Goal: Information Seeking & Learning: Understand process/instructions

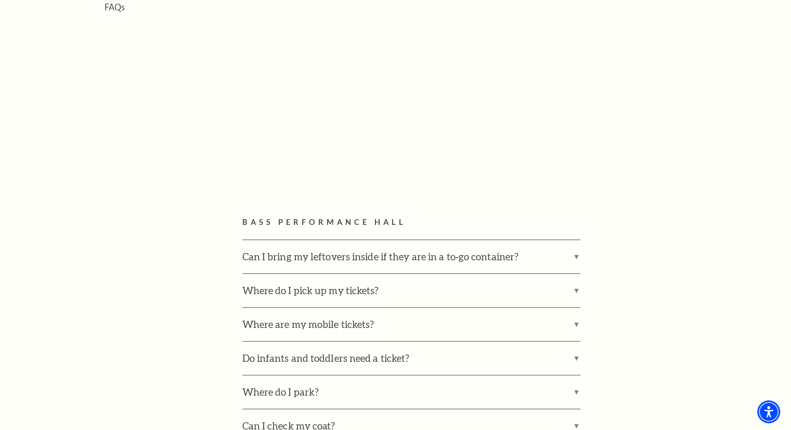
scroll to position [485, 0]
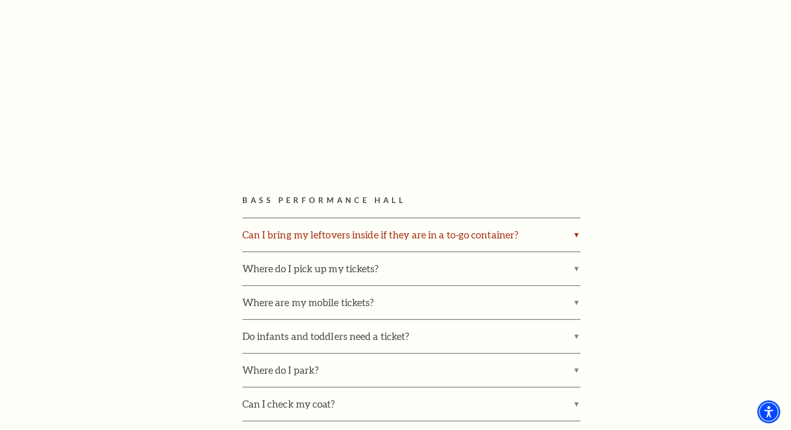
click at [491, 236] on label "Can I bring my leftovers inside if they are in a to-go container?" at bounding box center [411, 234] width 338 height 33
click at [0, 0] on input "Can I bring my leftovers inside if they are in a to-go container?" at bounding box center [0, 0] width 0 height 0
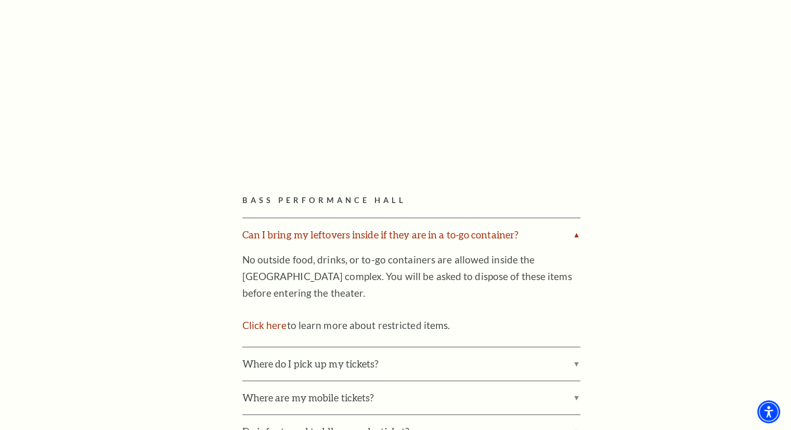
click at [491, 236] on label "Can I bring my leftovers inside if they are in a to-go container?" at bounding box center [411, 234] width 338 height 33
click at [0, 0] on input "Can I bring my leftovers inside if they are in a to-go container?" at bounding box center [0, 0] width 0 height 0
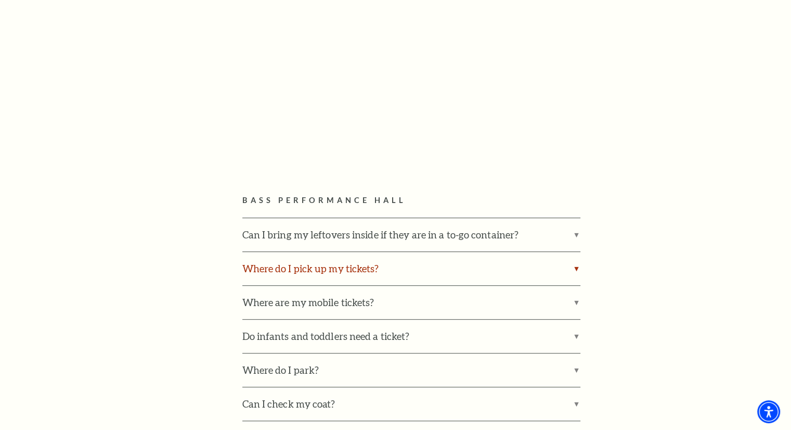
click at [387, 256] on label "Where do I pick up my tickets?" at bounding box center [411, 268] width 338 height 33
click at [0, 0] on input "Where do I pick up my tickets?" at bounding box center [0, 0] width 0 height 0
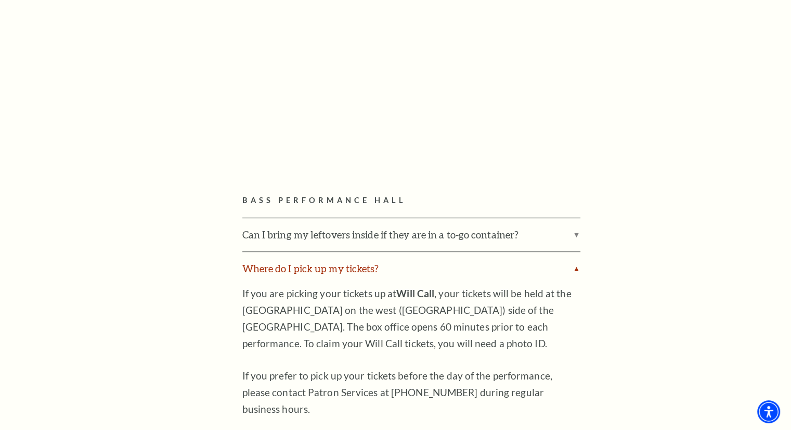
click at [384, 268] on label "Where do I pick up my tickets?" at bounding box center [411, 268] width 338 height 33
click at [0, 0] on input "Where do I pick up my tickets?" at bounding box center [0, 0] width 0 height 0
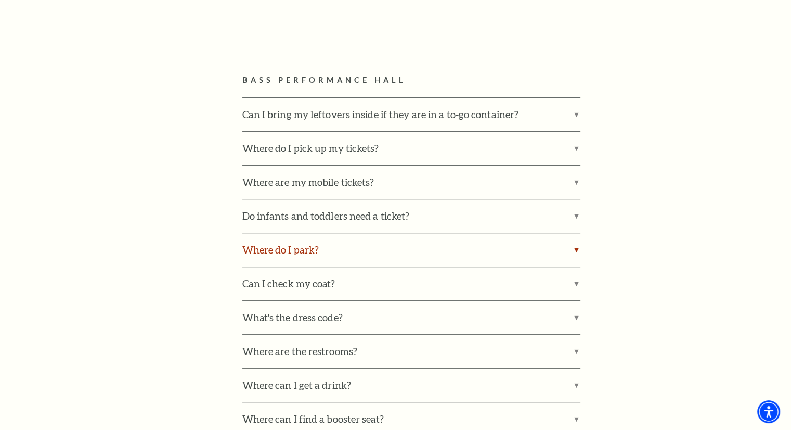
scroll to position [606, 0]
click at [381, 244] on label "Where do I park?" at bounding box center [411, 248] width 338 height 33
click at [0, 0] on input "Where do I park?" at bounding box center [0, 0] width 0 height 0
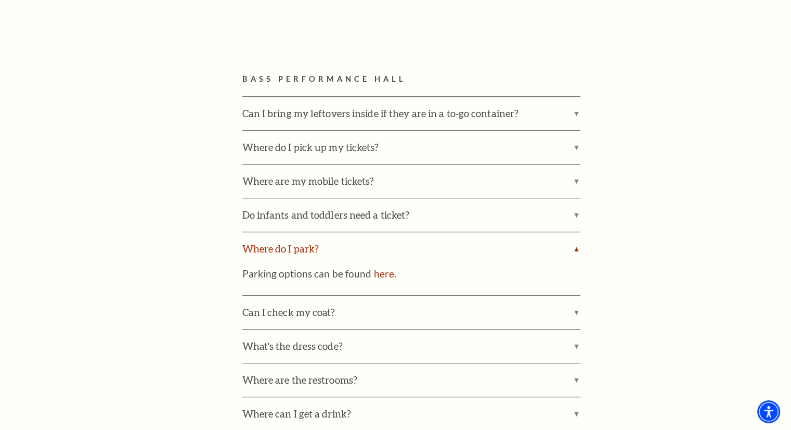
click at [381, 244] on label "Where do I park?" at bounding box center [411, 248] width 338 height 33
click at [0, 0] on input "Where do I park?" at bounding box center [0, 0] width 0 height 0
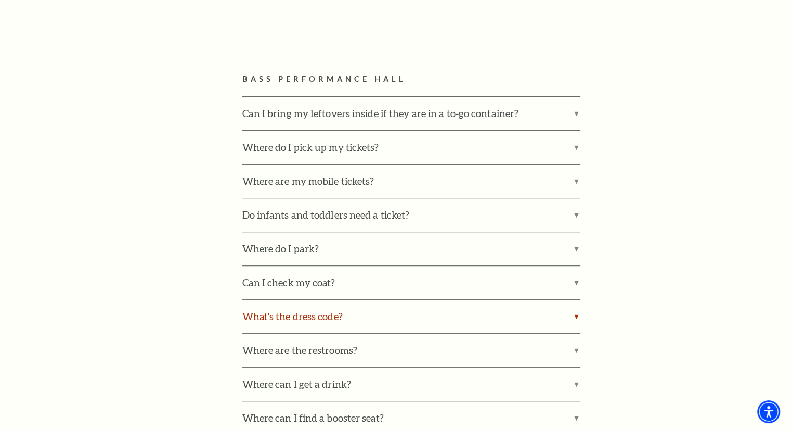
click at [378, 305] on label "What's the dress code?" at bounding box center [411, 316] width 338 height 33
click at [0, 0] on input "What's the dress code?" at bounding box center [0, 0] width 0 height 0
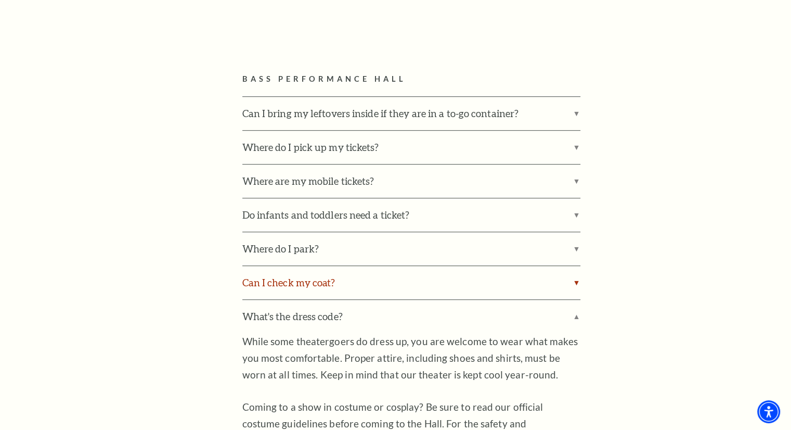
scroll to position [728, 0]
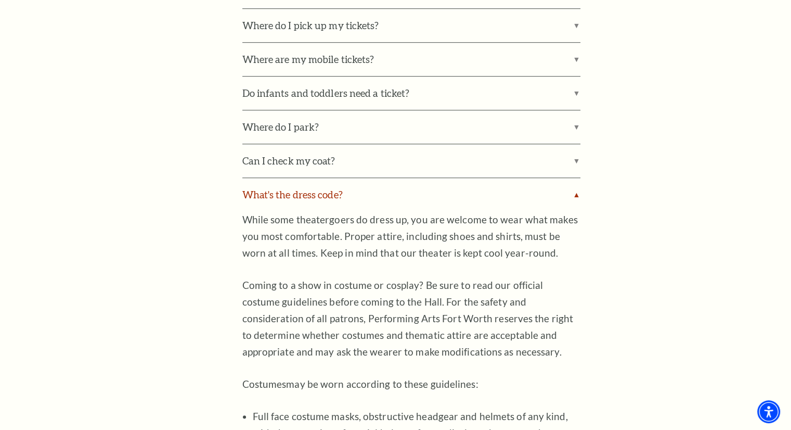
click at [377, 192] on label "What's the dress code?" at bounding box center [411, 194] width 338 height 33
click at [0, 0] on input "What's the dress code?" at bounding box center [0, 0] width 0 height 0
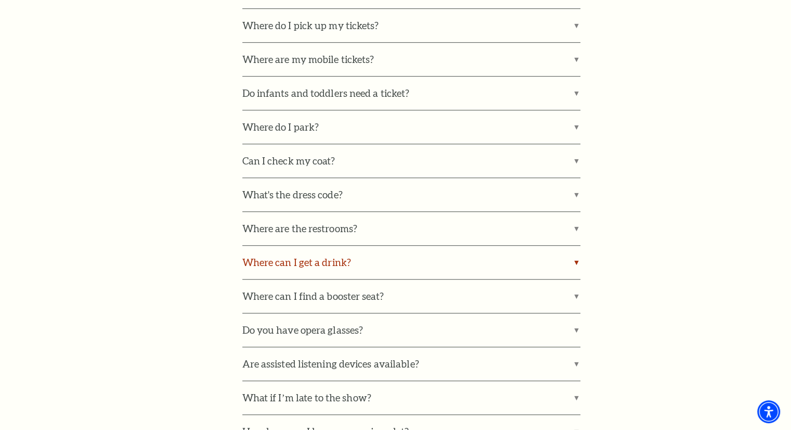
click at [370, 260] on label "Where can I get a drink?" at bounding box center [411, 261] width 338 height 33
click at [0, 0] on input "Where can I get a drink?" at bounding box center [0, 0] width 0 height 0
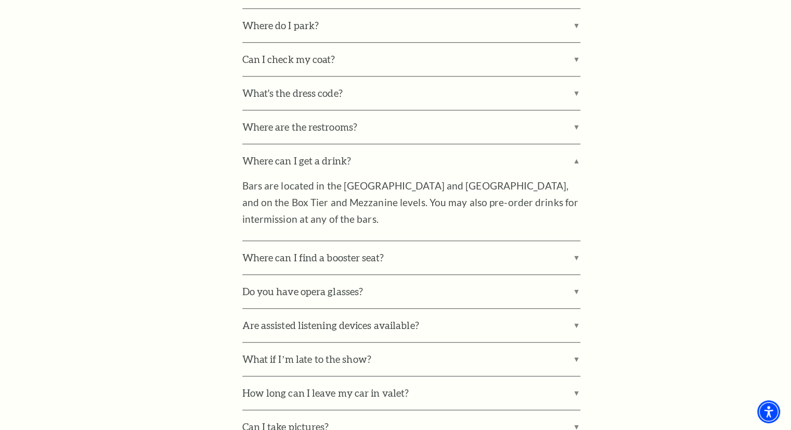
scroll to position [849, 0]
